Goal: Task Accomplishment & Management: Manage account settings

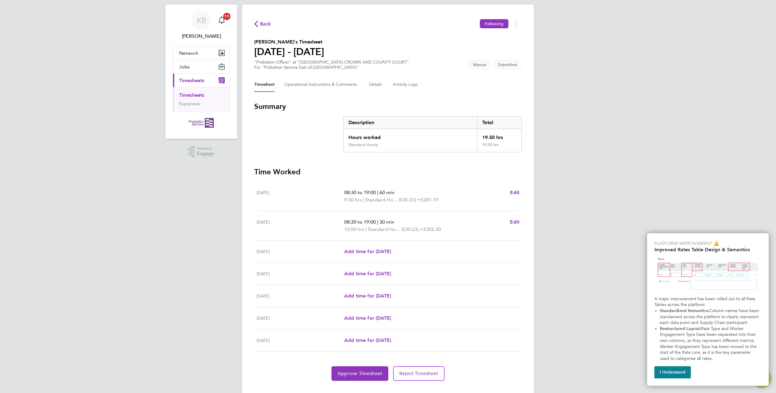
scroll to position [25, 0]
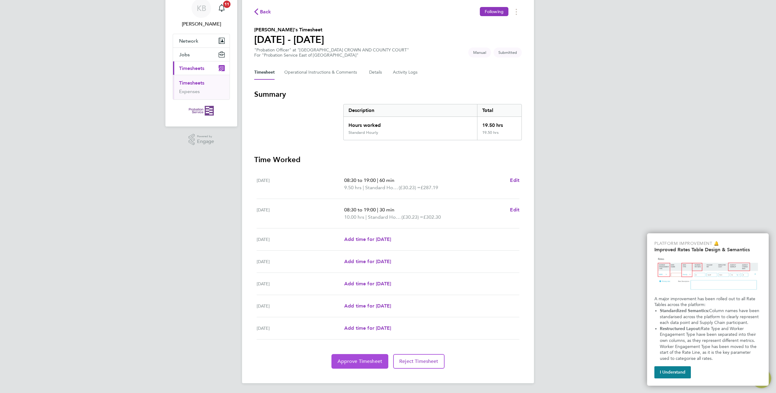
click at [359, 361] on span "Approve Timesheet" at bounding box center [360, 361] width 45 height 6
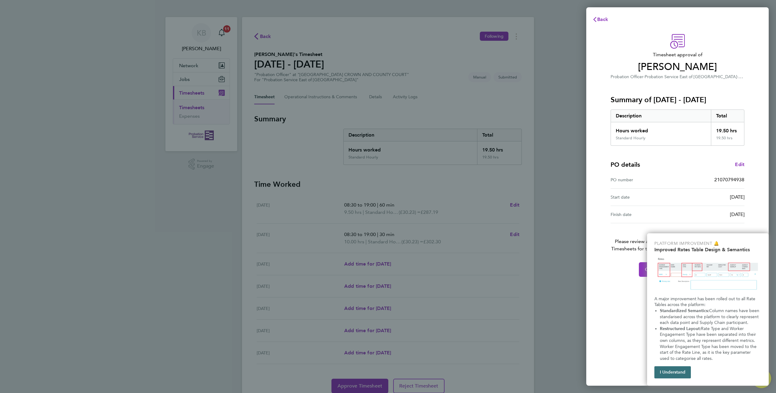
click at [672, 371] on button "I Understand" at bounding box center [672, 372] width 36 height 12
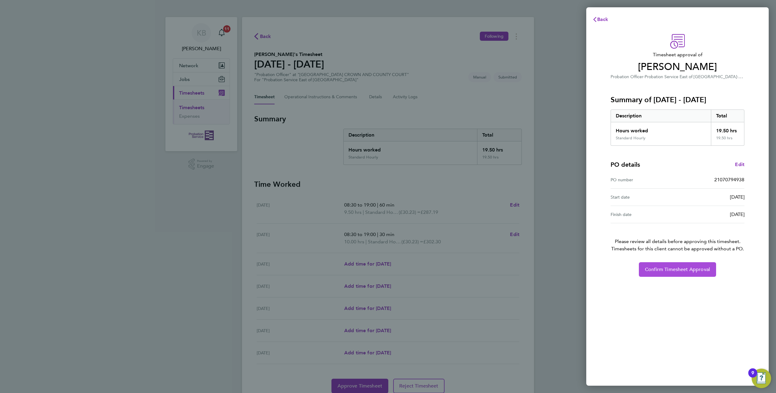
click at [654, 269] on span "Confirm Timesheet Approval" at bounding box center [677, 269] width 65 height 6
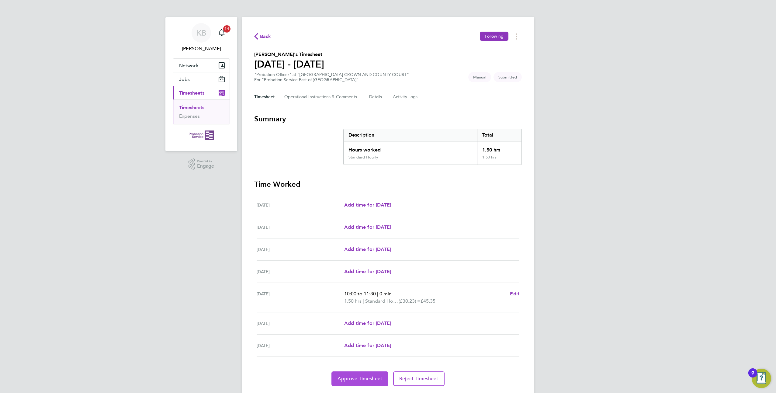
click at [360, 376] on span "Approve Timesheet" at bounding box center [360, 379] width 45 height 6
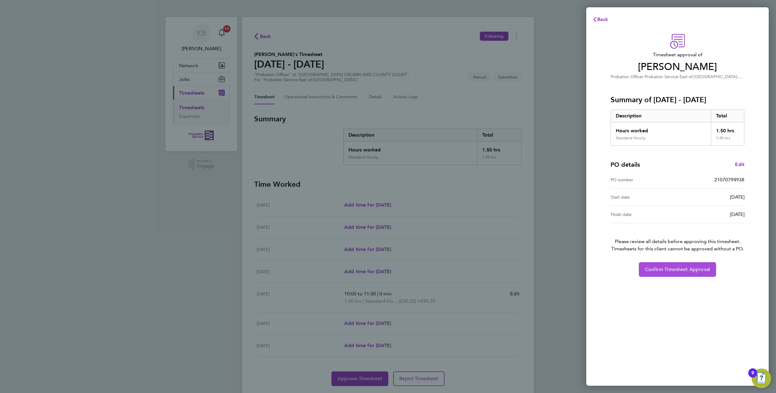
click at [671, 270] on span "Confirm Timesheet Approval" at bounding box center [677, 269] width 65 height 6
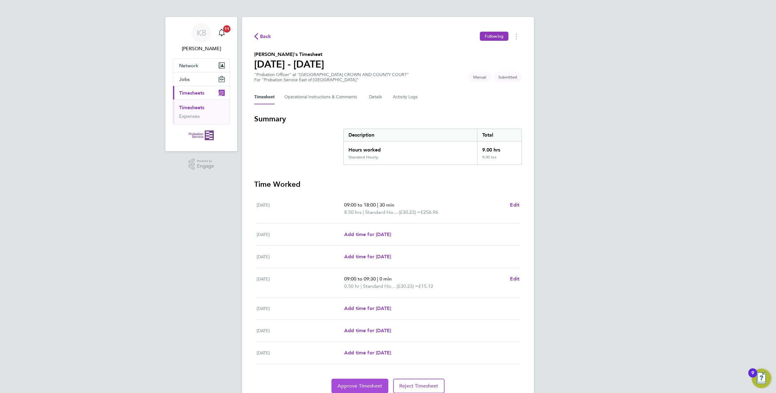
click at [366, 381] on button "Approve Timesheet" at bounding box center [359, 386] width 57 height 15
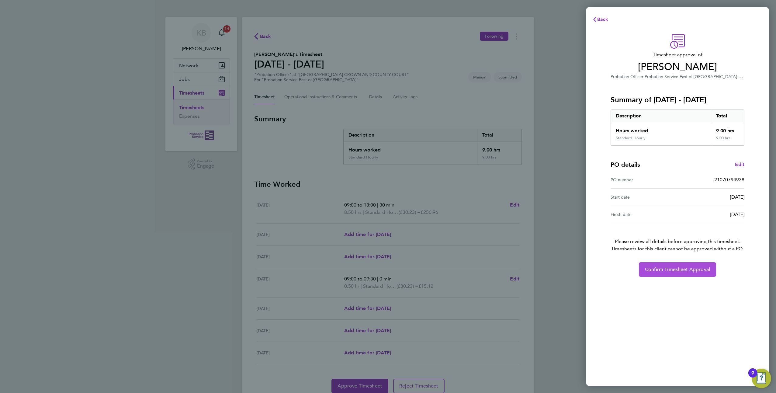
click at [678, 272] on span "Confirm Timesheet Approval" at bounding box center [677, 269] width 65 height 6
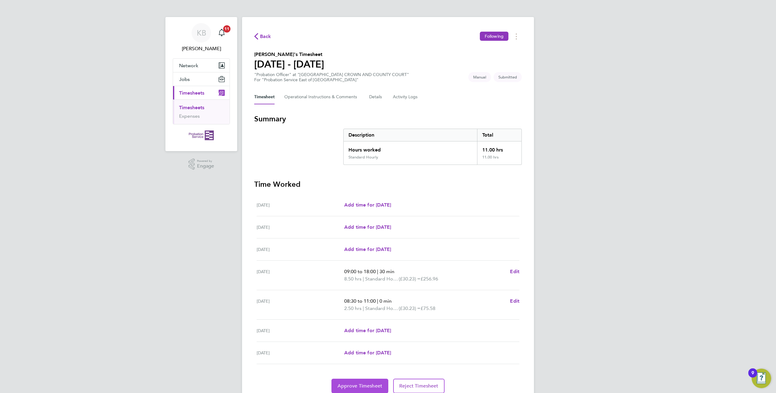
click at [355, 382] on button "Approve Timesheet" at bounding box center [359, 386] width 57 height 15
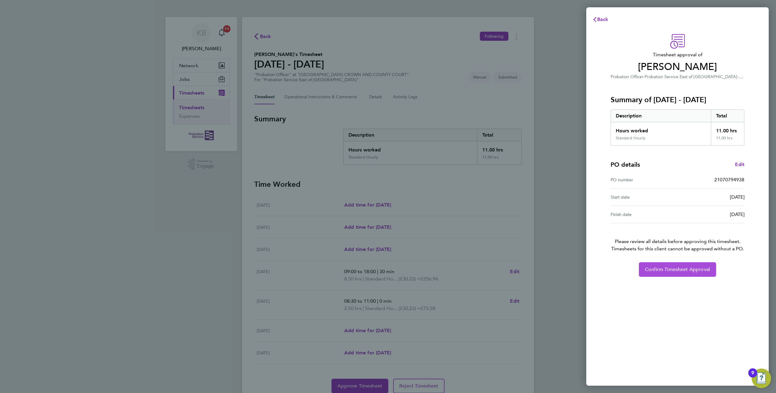
click at [677, 269] on span "Confirm Timesheet Approval" at bounding box center [677, 269] width 65 height 6
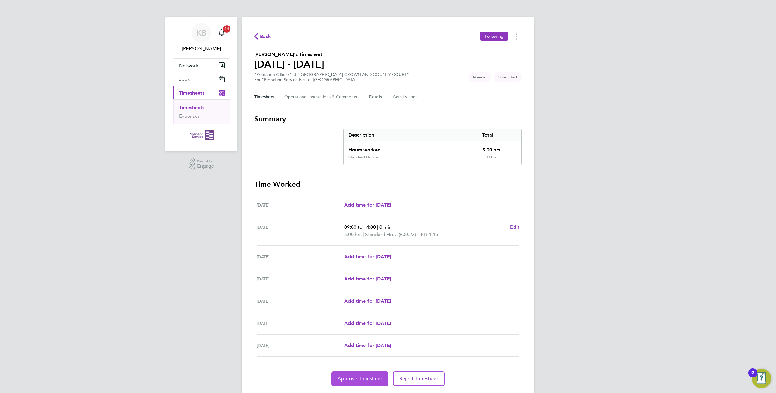
click at [363, 381] on span "Approve Timesheet" at bounding box center [360, 379] width 45 height 6
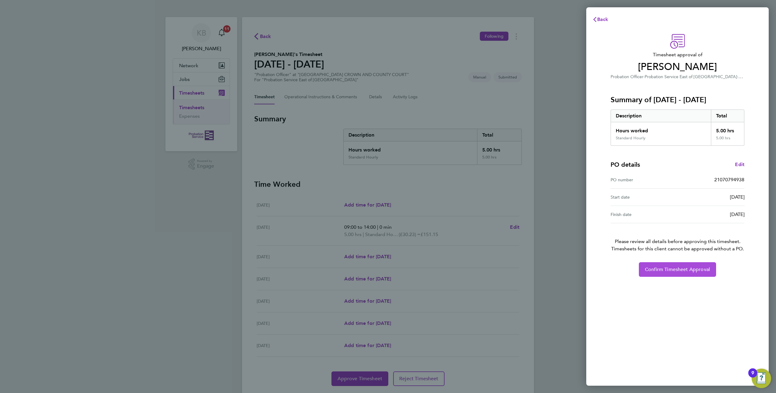
click at [699, 267] on span "Confirm Timesheet Approval" at bounding box center [677, 269] width 65 height 6
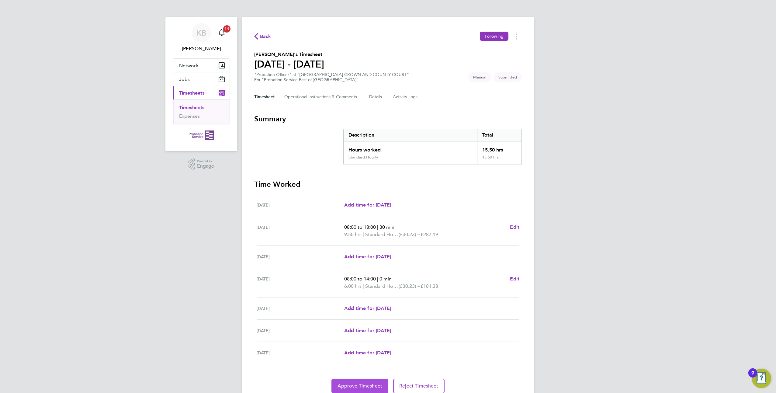
click at [368, 383] on span "Approve Timesheet" at bounding box center [360, 386] width 45 height 6
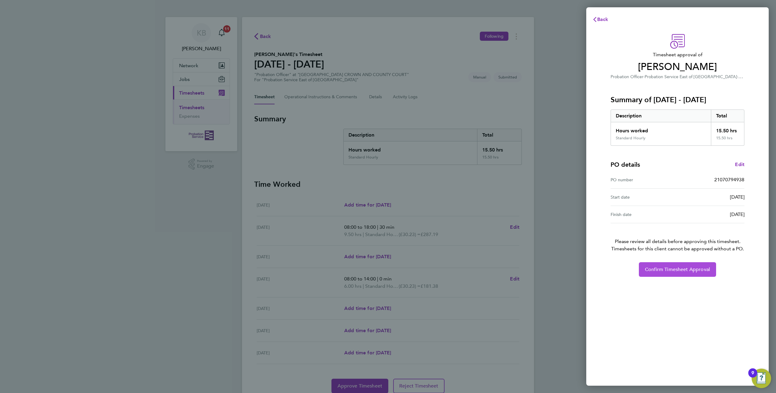
click at [689, 269] on span "Confirm Timesheet Approval" at bounding box center [677, 269] width 65 height 6
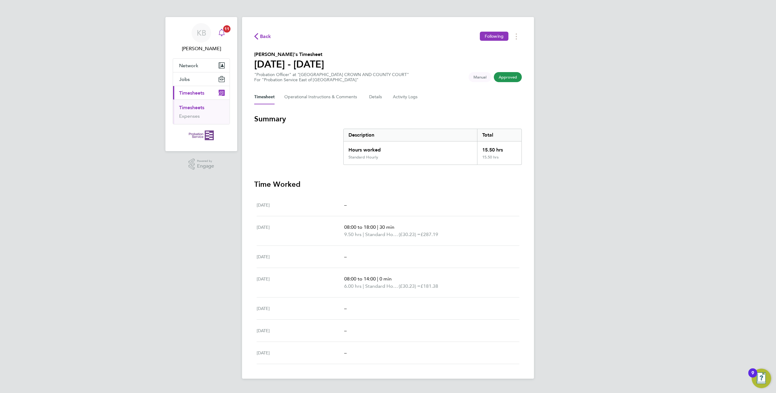
click at [226, 35] on div "Main navigation" at bounding box center [222, 33] width 12 height 12
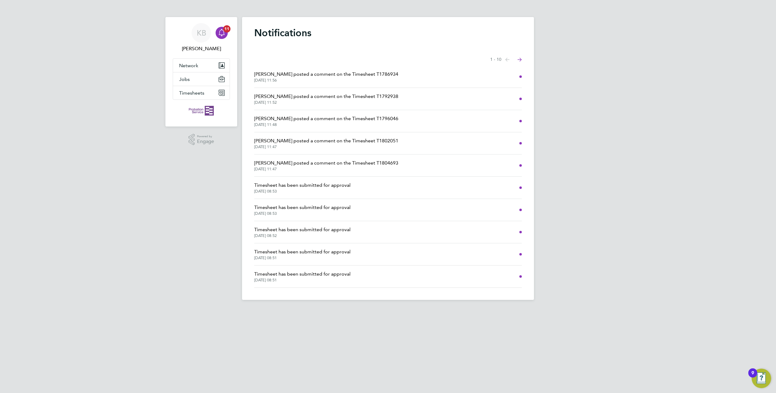
click at [280, 74] on span "Michael Potts posted a comment on the Timesheet T1786934" at bounding box center [326, 74] width 144 height 7
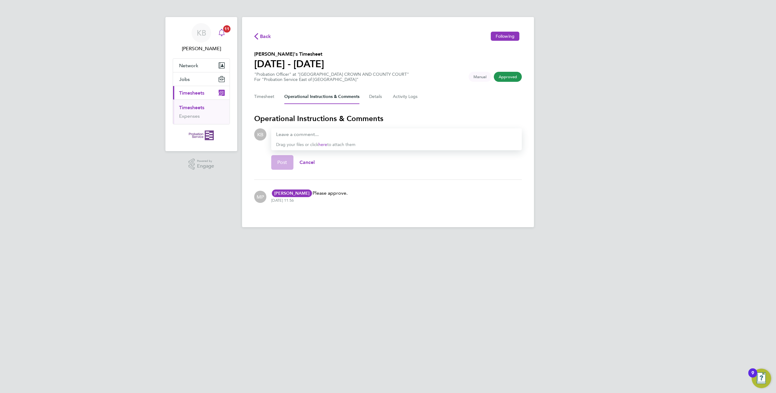
click at [222, 32] on icon "Main navigation" at bounding box center [221, 32] width 7 height 7
